Goal: Task Accomplishment & Management: Use online tool/utility

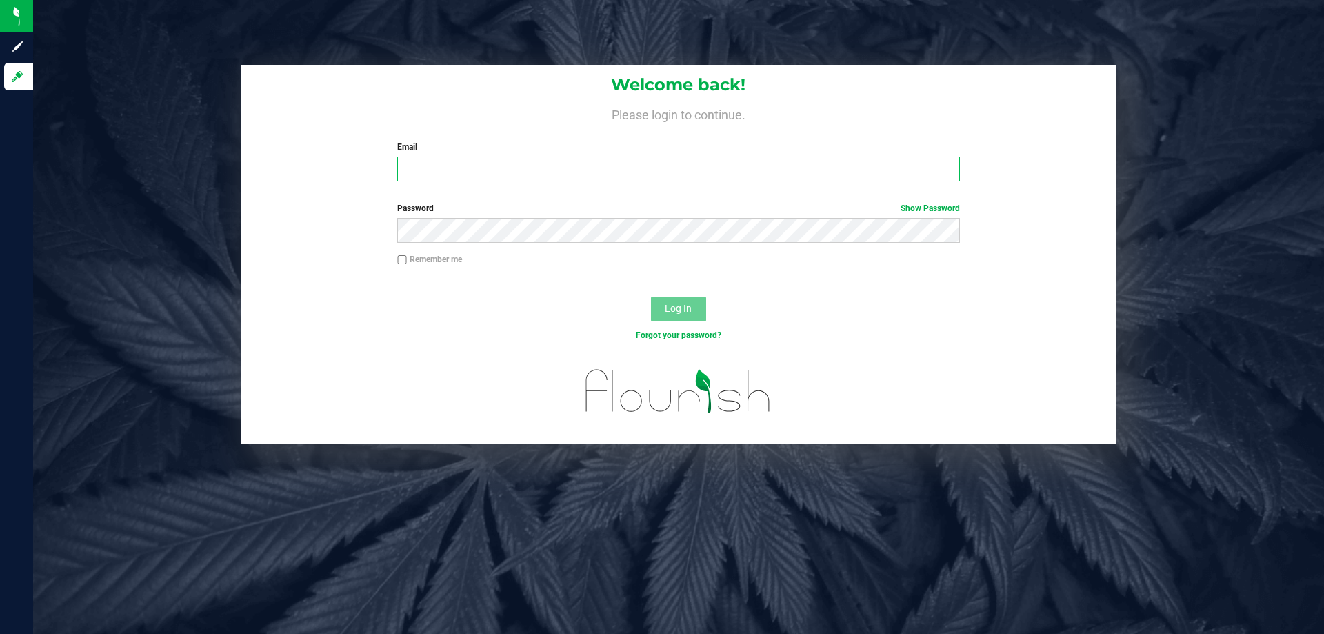
click at [558, 170] on input "Email" at bounding box center [678, 169] width 562 height 25
type input "rcrews@liveparallel.com"
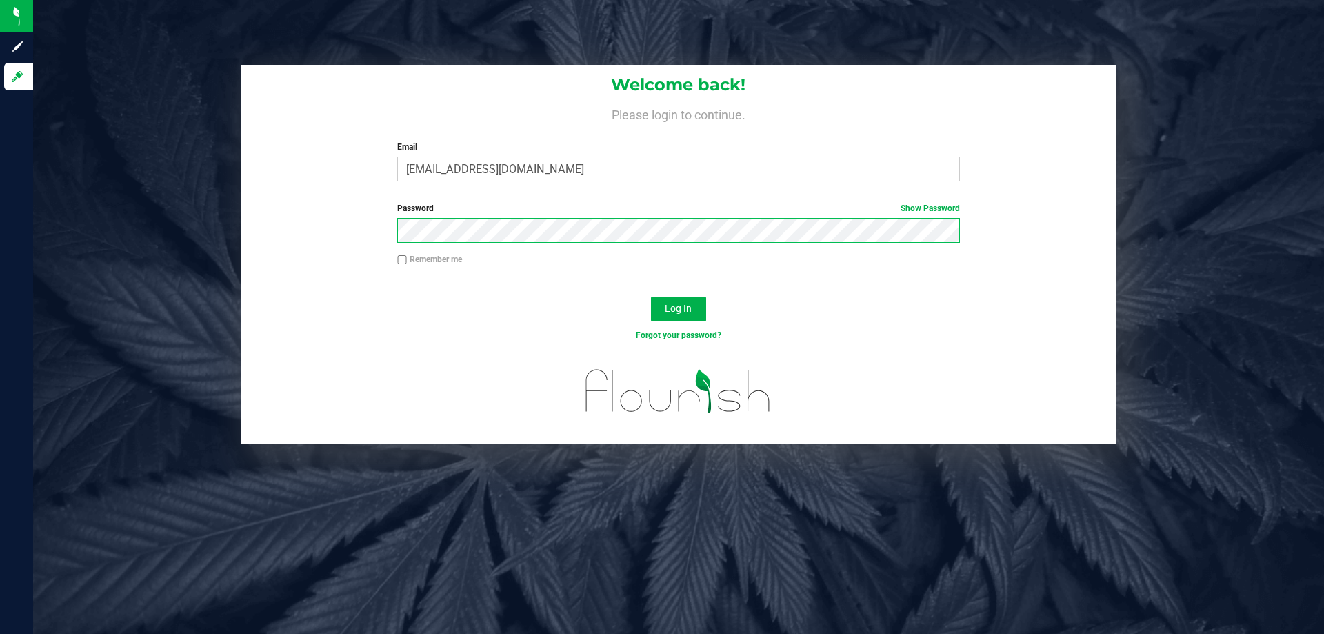
click at [651, 296] on button "Log In" at bounding box center [678, 308] width 55 height 25
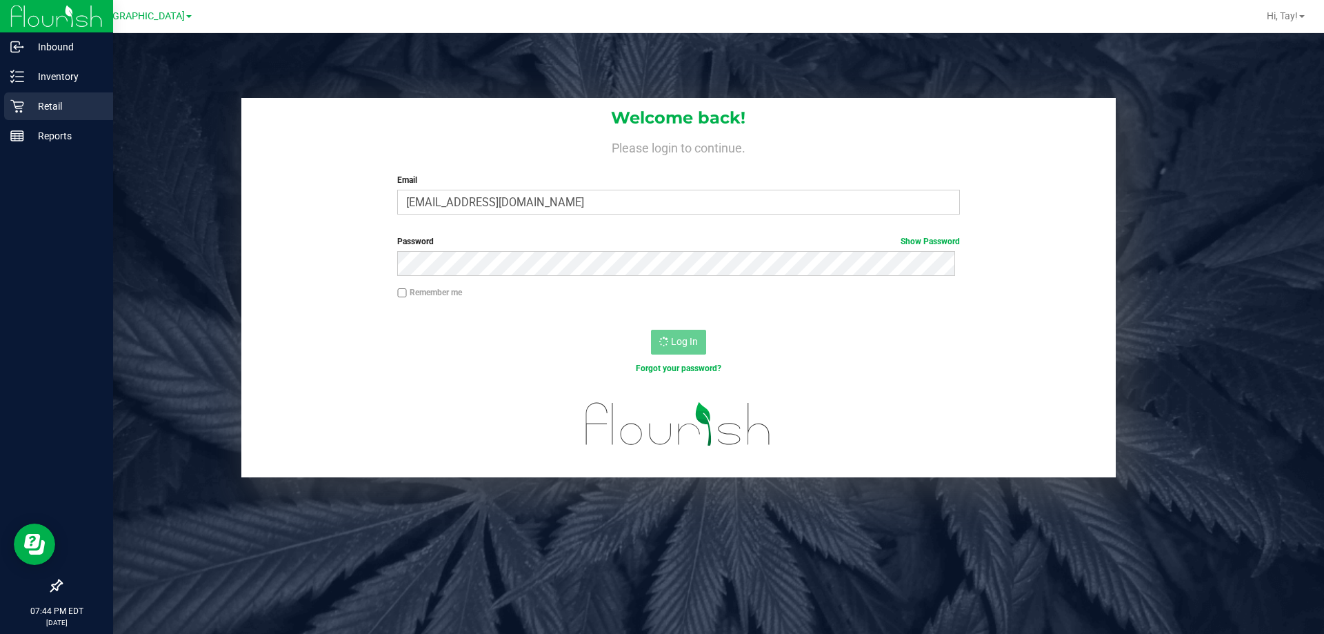
click at [26, 103] on p "Retail" at bounding box center [65, 106] width 83 height 17
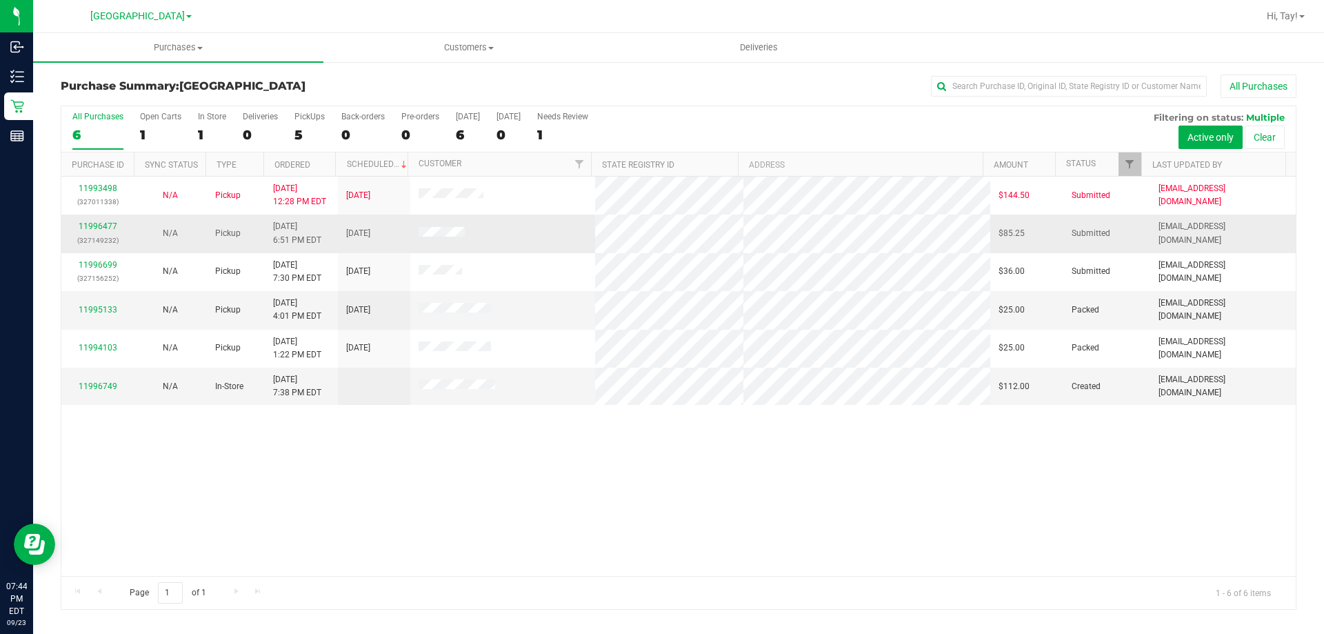
click at [507, 239] on td at bounding box center [502, 233] width 185 height 38
click at [674, 497] on div "11993498 (327011338) N/A Pickup [DATE] 12:28 PM EDT 9/23/2025 $144.50 Submitted…" at bounding box center [678, 376] width 1234 height 399
click at [108, 223] on link "11996477" at bounding box center [98, 226] width 39 height 10
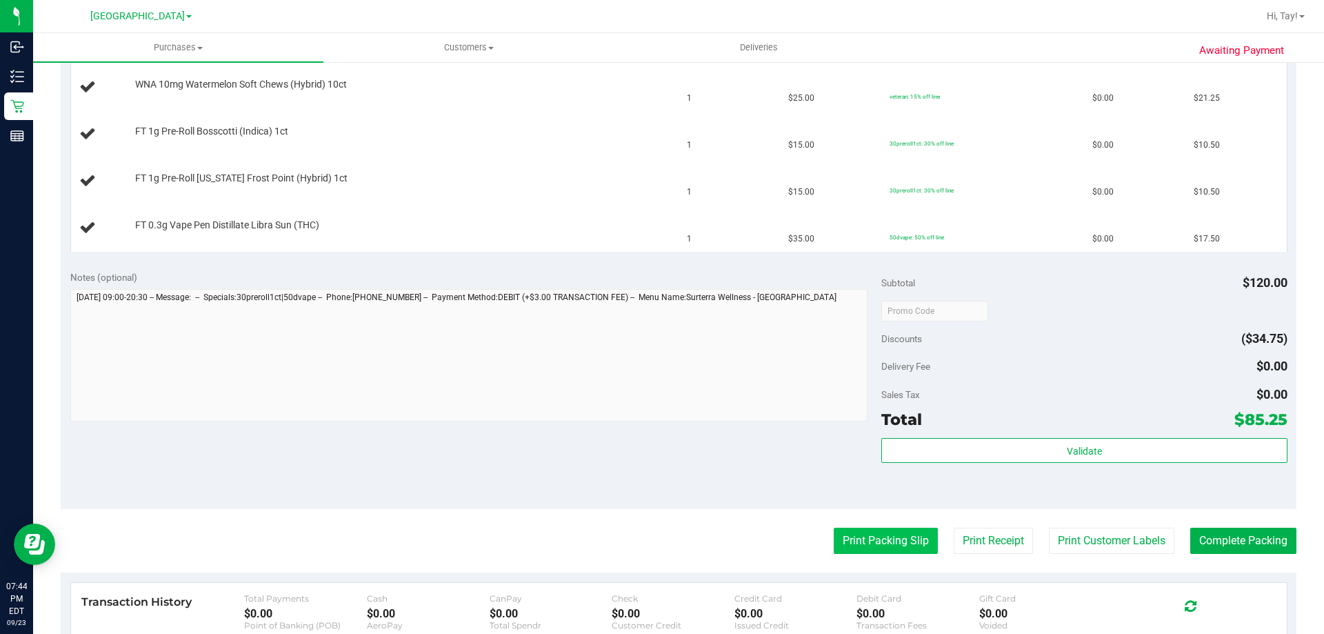
scroll to position [552, 0]
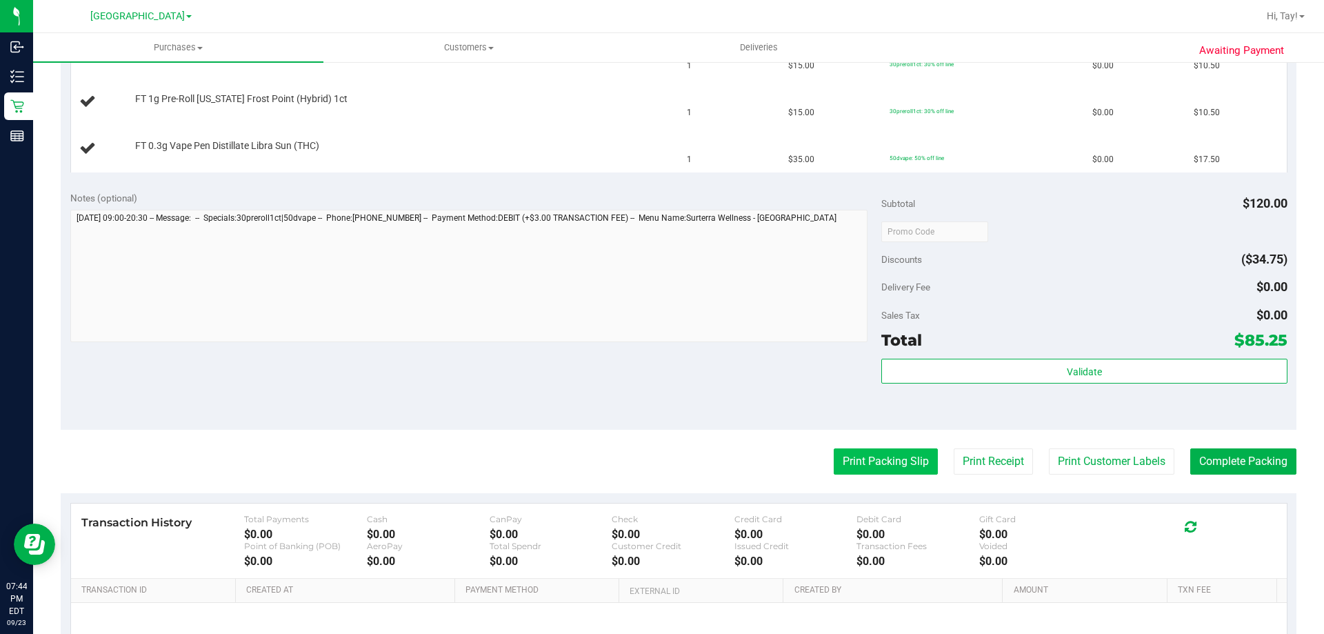
click at [873, 448] on button "Print Packing Slip" at bounding box center [886, 461] width 104 height 26
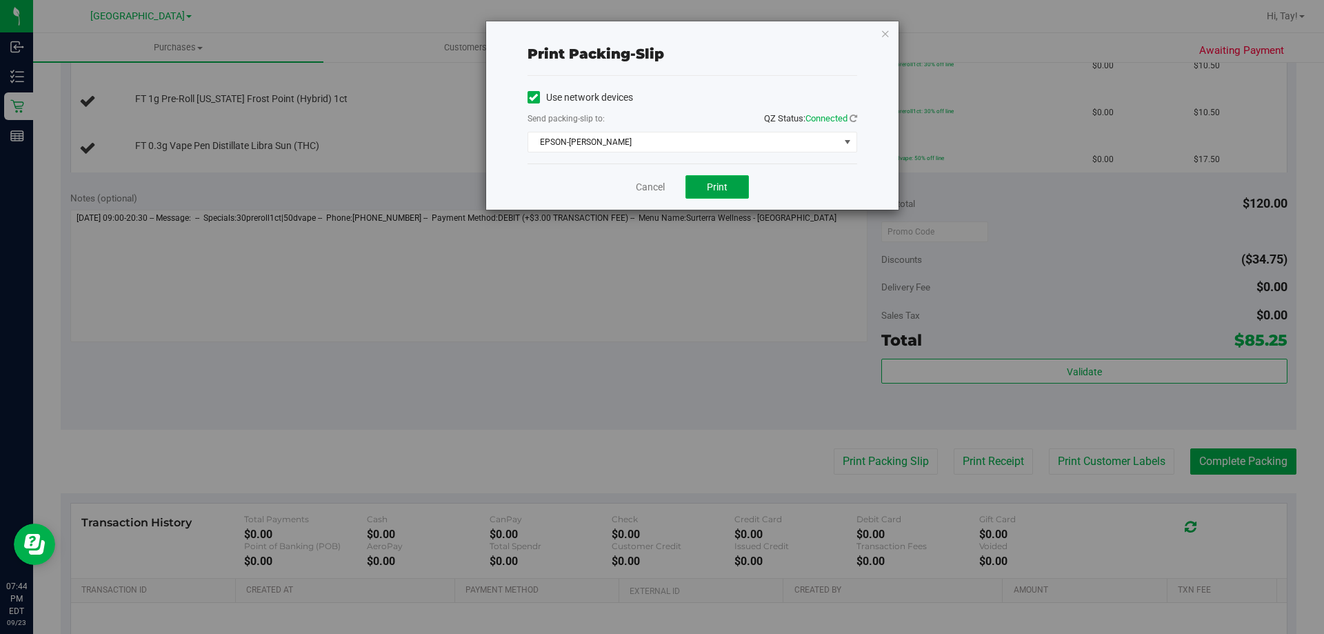
click at [714, 185] on span "Print" at bounding box center [717, 186] width 21 height 11
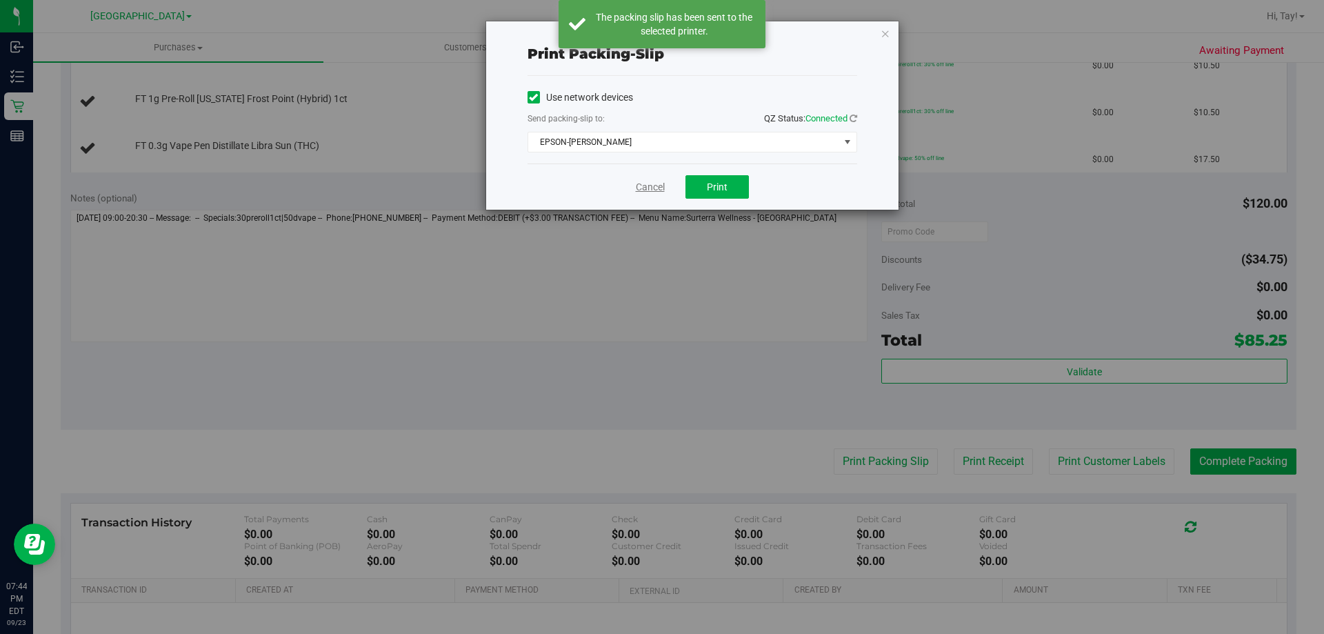
click at [654, 188] on link "Cancel" at bounding box center [650, 187] width 29 height 14
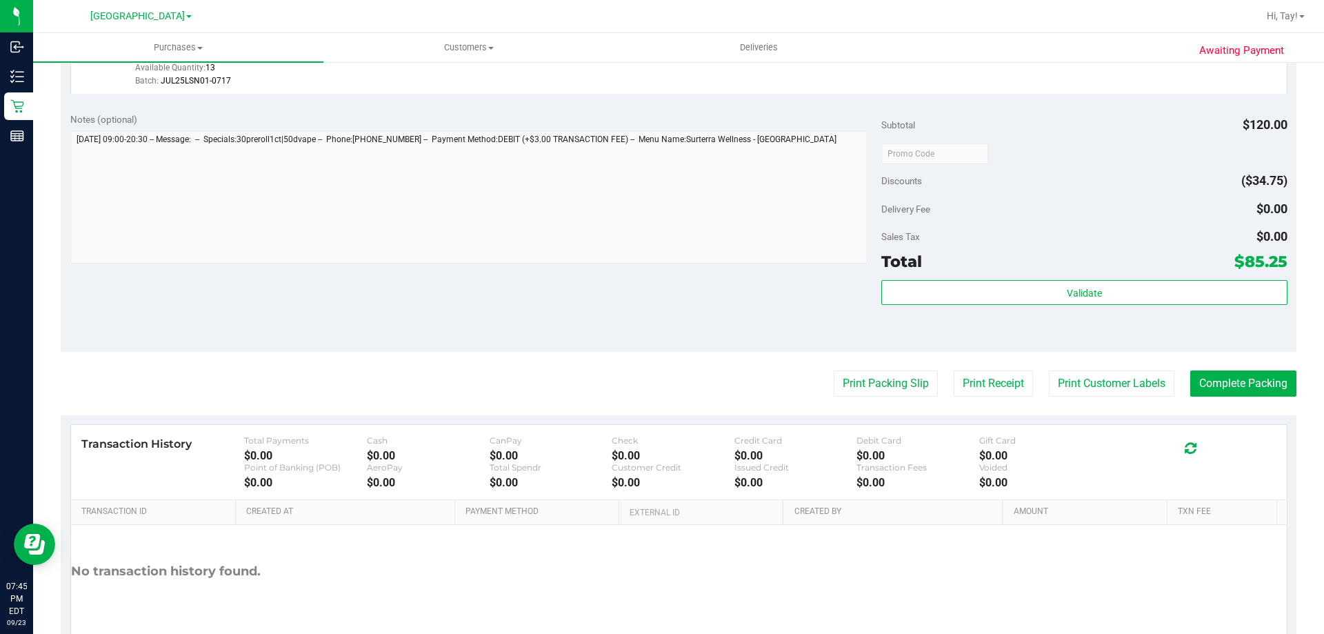
scroll to position [827, 0]
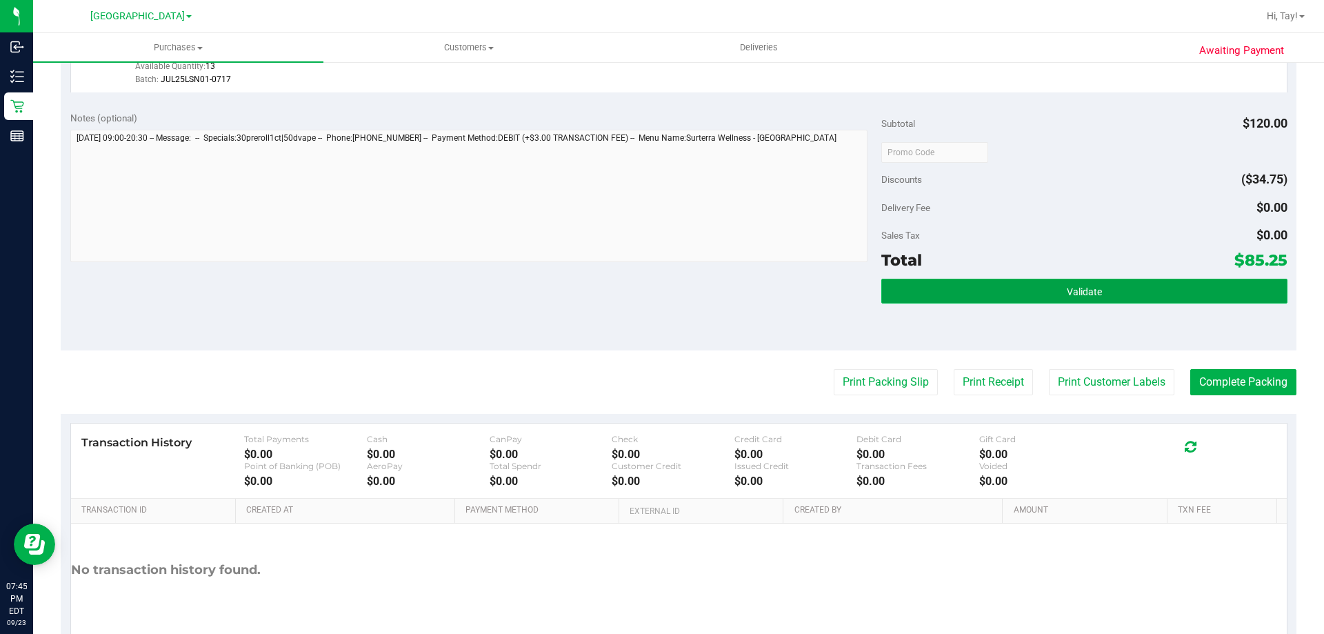
click at [1000, 300] on button "Validate" at bounding box center [1083, 291] width 405 height 25
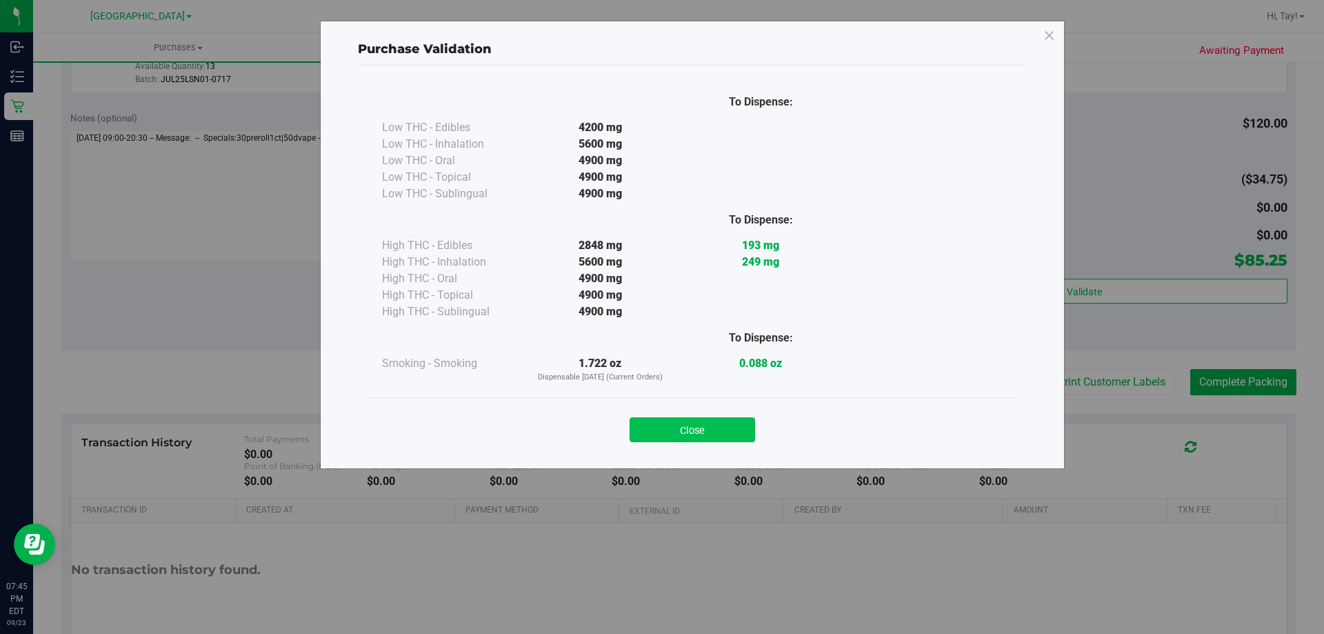
click at [712, 429] on button "Close" at bounding box center [692, 429] width 125 height 25
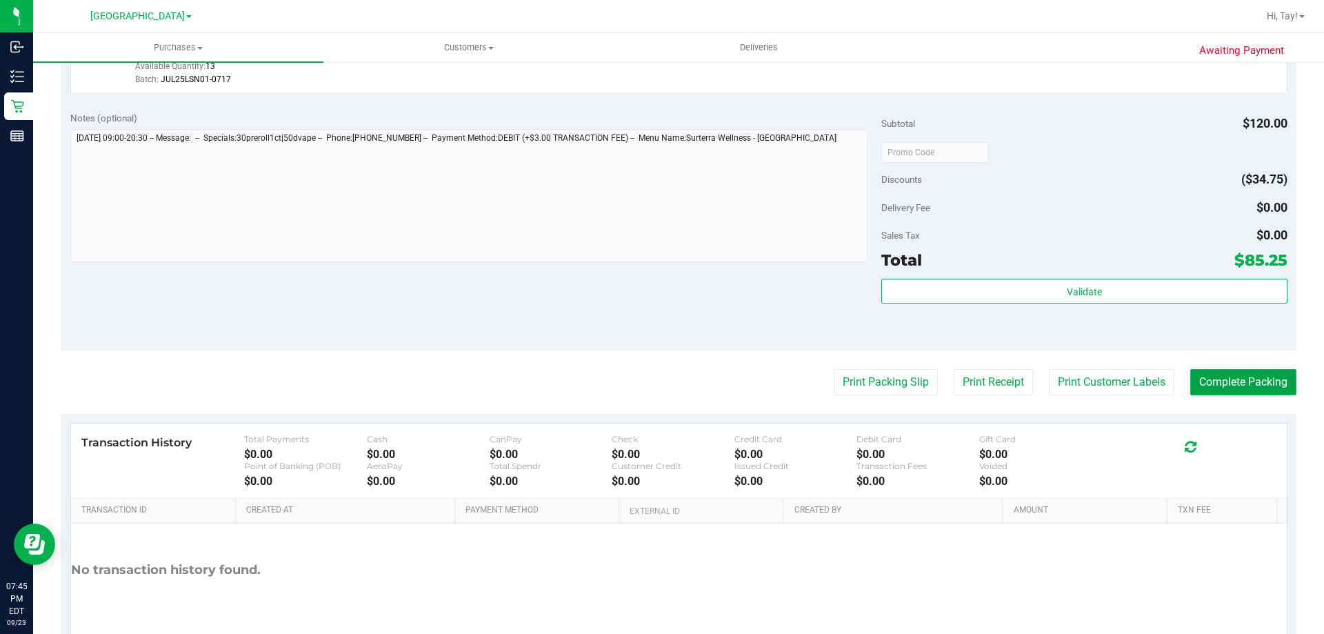
click at [1251, 380] on button "Complete Packing" at bounding box center [1243, 382] width 106 height 26
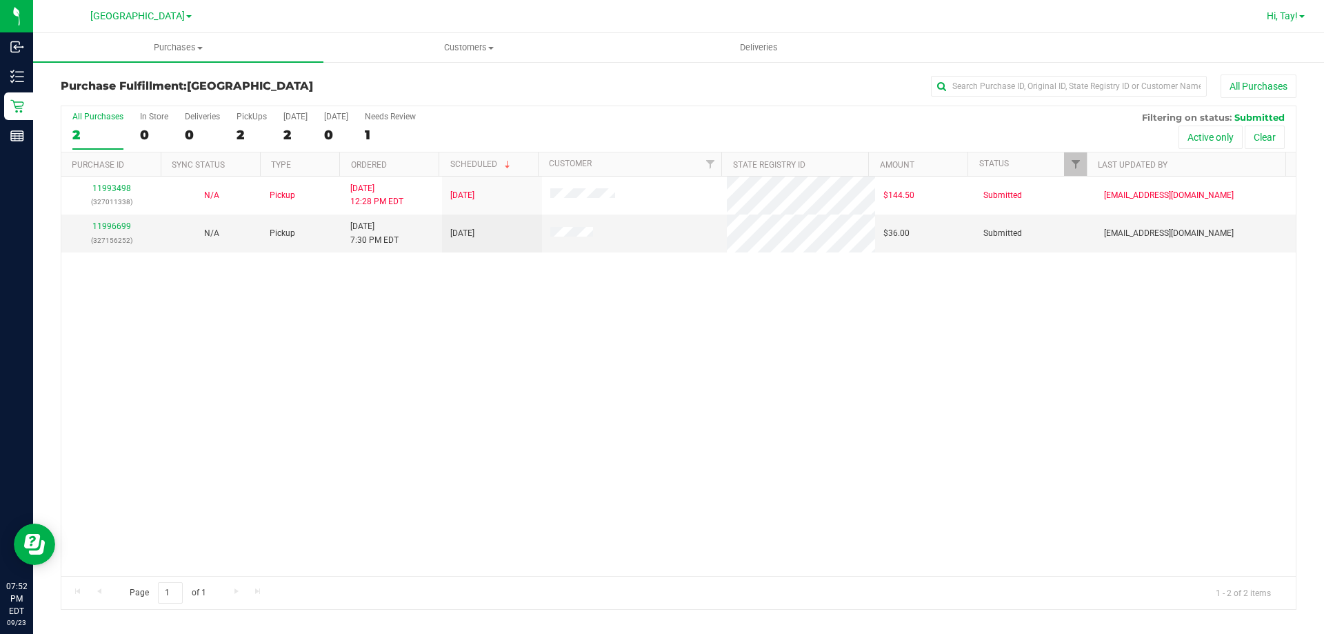
click at [1285, 17] on span "Hi, Tay!" at bounding box center [1282, 15] width 31 height 11
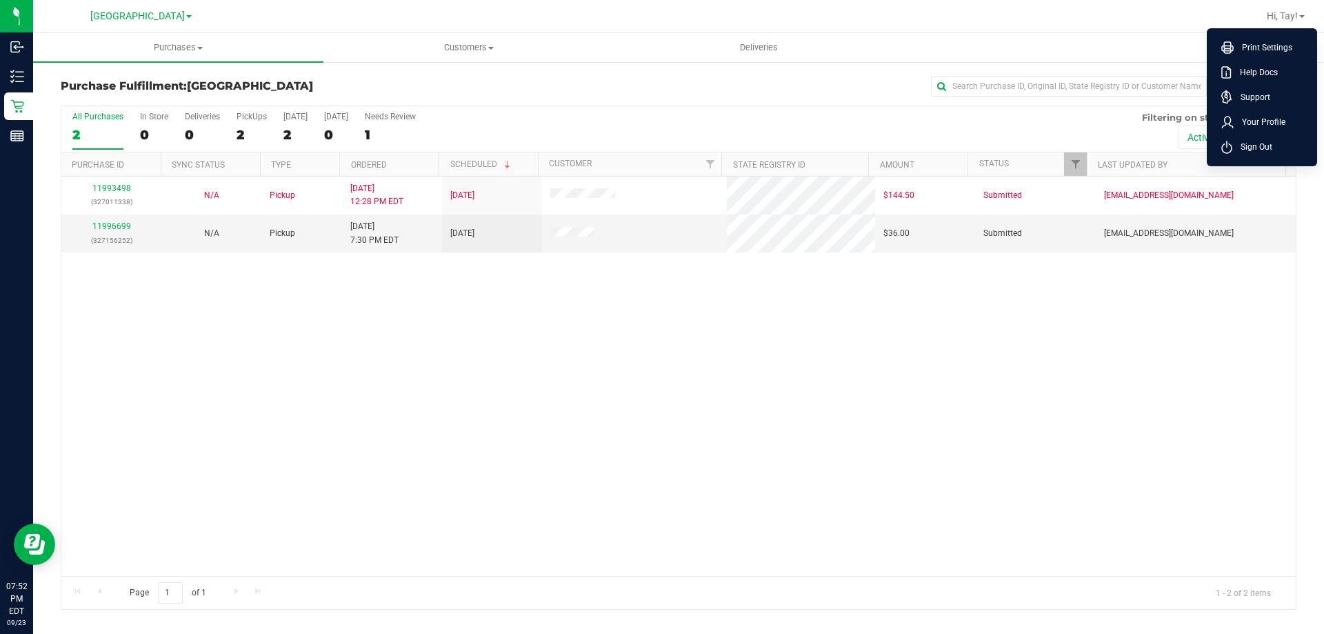
drag, startPoint x: 1263, startPoint y: 143, endPoint x: 1140, endPoint y: 8, distance: 183.5
click at [1262, 143] on span "Sign Out" at bounding box center [1252, 147] width 40 height 14
